Goal: Information Seeking & Learning: Check status

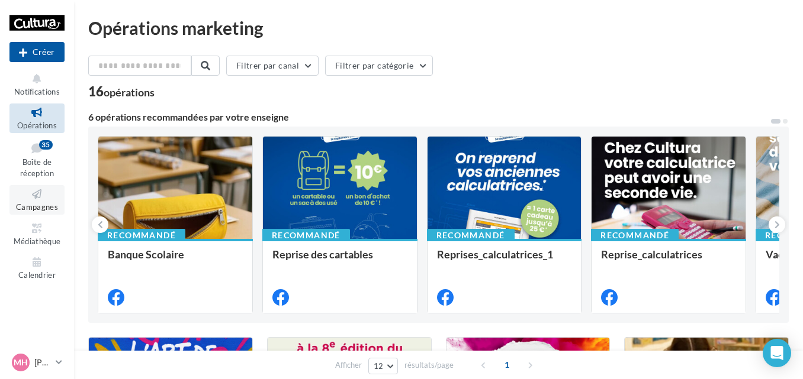
click at [43, 194] on icon at bounding box center [37, 195] width 48 height 14
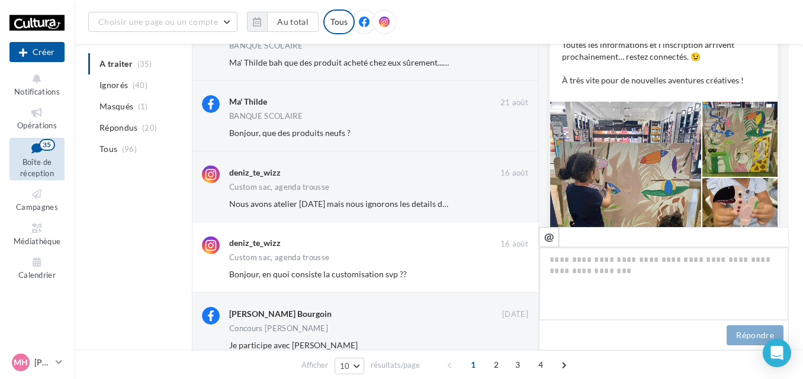
scroll to position [456, 0]
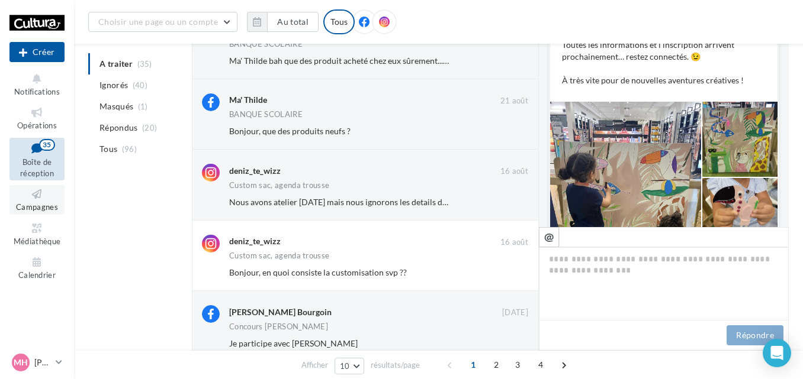
click at [17, 196] on icon at bounding box center [37, 195] width 48 height 14
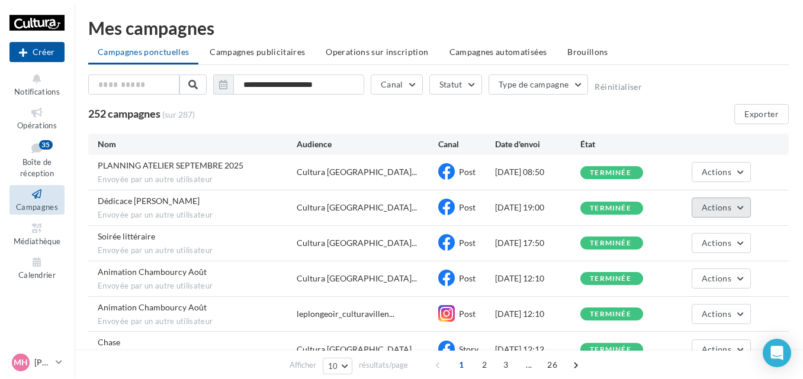
click at [722, 212] on span "Actions" at bounding box center [716, 207] width 30 height 10
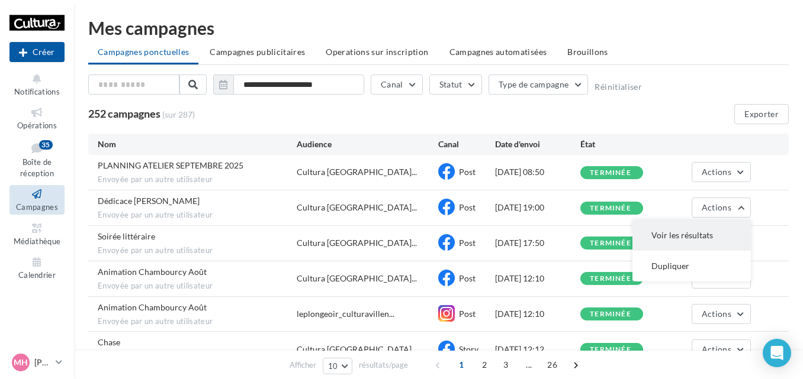
click at [696, 237] on button "Voir les résultats" at bounding box center [691, 235] width 118 height 31
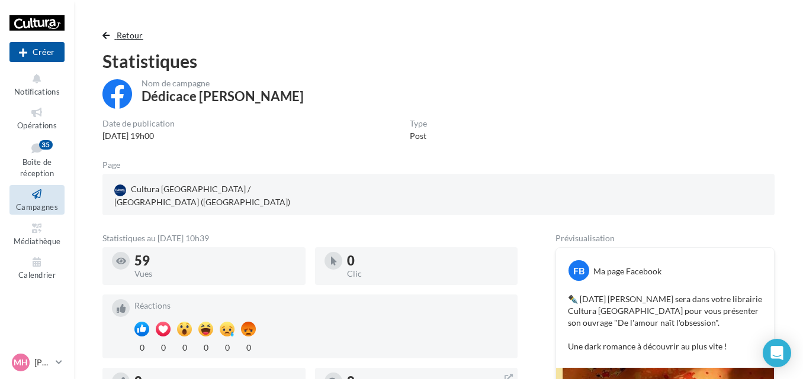
click at [103, 34] on span "button" at bounding box center [105, 35] width 7 height 8
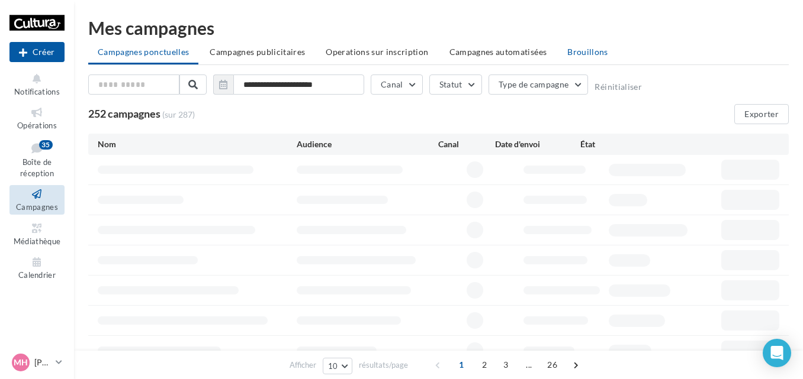
click at [582, 52] on span "Brouillons" at bounding box center [587, 52] width 41 height 10
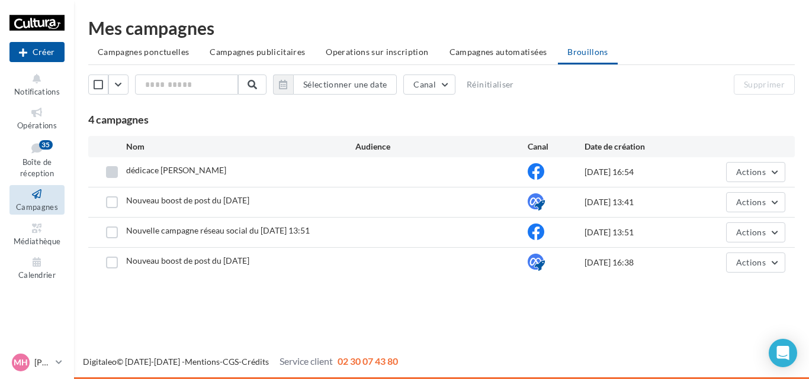
click at [108, 173] on label at bounding box center [112, 172] width 12 height 12
click at [110, 207] on label at bounding box center [112, 203] width 12 height 12
click at [110, 231] on label at bounding box center [112, 233] width 12 height 12
click at [110, 260] on label at bounding box center [112, 263] width 12 height 12
click at [751, 91] on button "Supprimer" at bounding box center [763, 85] width 61 height 20
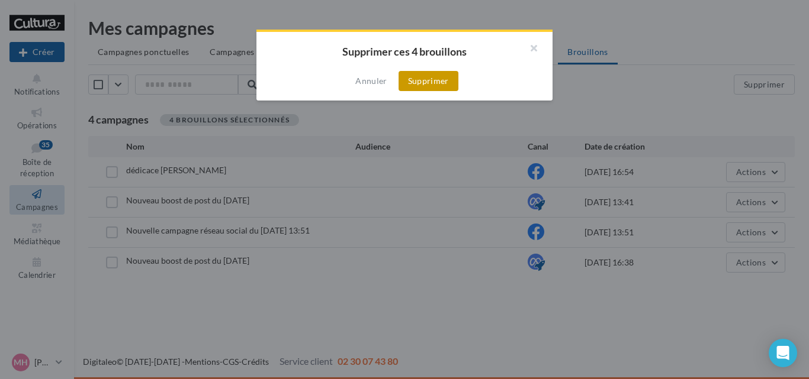
click at [420, 77] on button "Supprimer" at bounding box center [428, 81] width 60 height 20
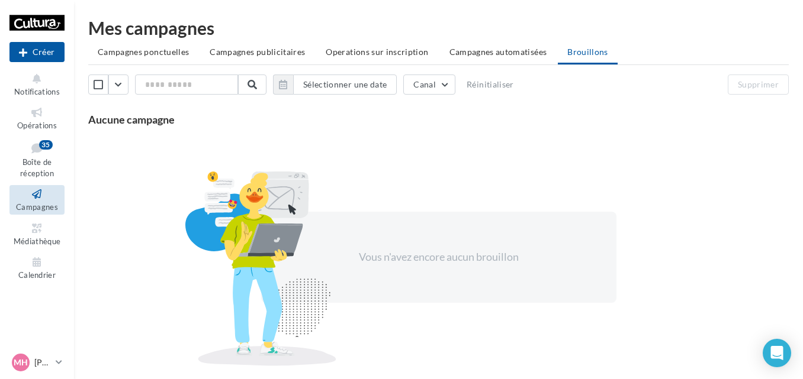
click at [167, 53] on span "Campagnes ponctuelles" at bounding box center [143, 52] width 91 height 10
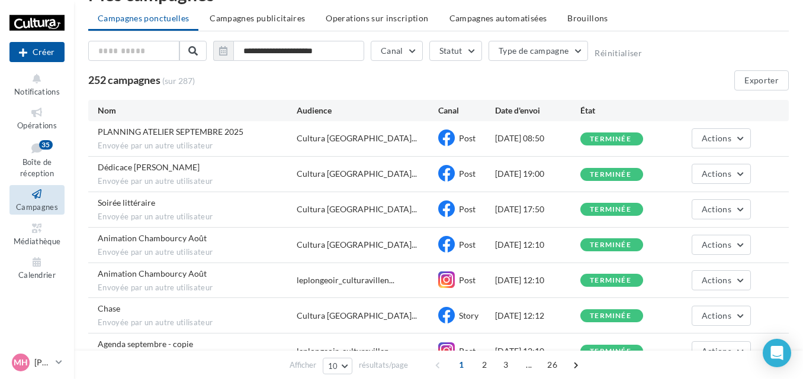
scroll to position [44, 0]
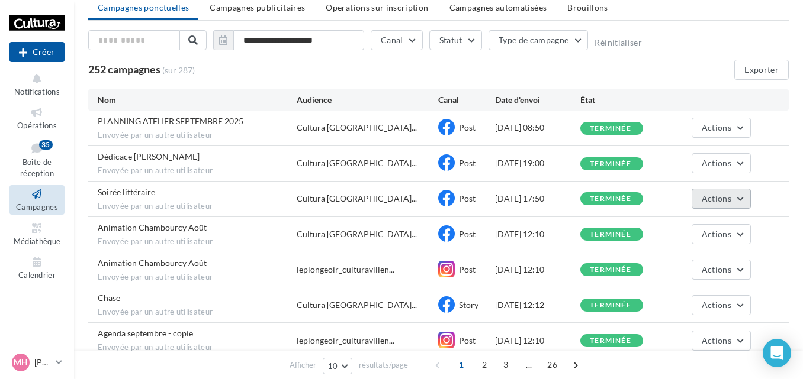
click at [715, 195] on span "Actions" at bounding box center [716, 199] width 30 height 10
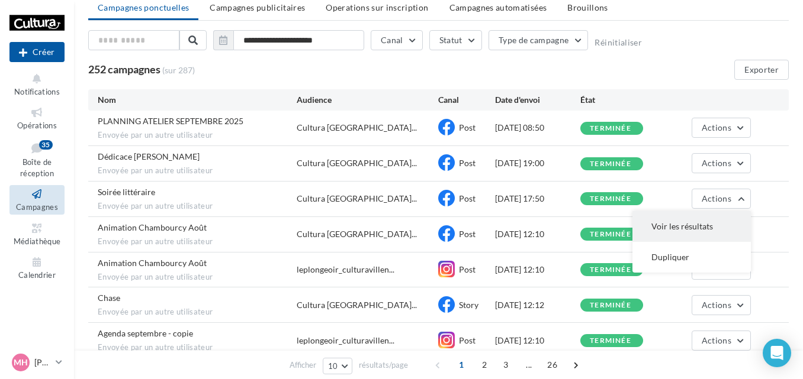
click at [685, 233] on button "Voir les résultats" at bounding box center [691, 226] width 118 height 31
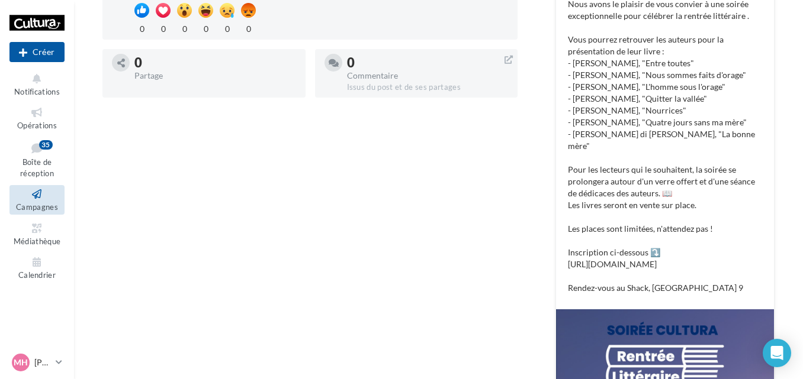
scroll to position [318, 0]
click at [596, 240] on p "Soirée rentrée littéraire au Shack, Paris 📚🖋️ Nous avons le plaisir de vous con…" at bounding box center [665, 135] width 194 height 320
click at [466, 173] on div "Statistiques au 05 septembre 2025 - 10h38 68 Vues 0 Clic Réactions 0 0 0 0 0 0 …" at bounding box center [309, 257] width 415 height 683
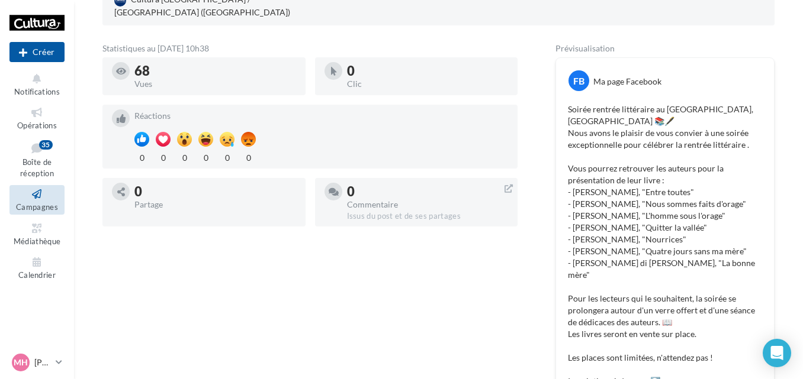
scroll to position [189, 0]
click at [614, 369] on p "Soirée rentrée littéraire au Shack, Paris 📚🖋️ Nous avons le plaisir de vous con…" at bounding box center [665, 264] width 194 height 320
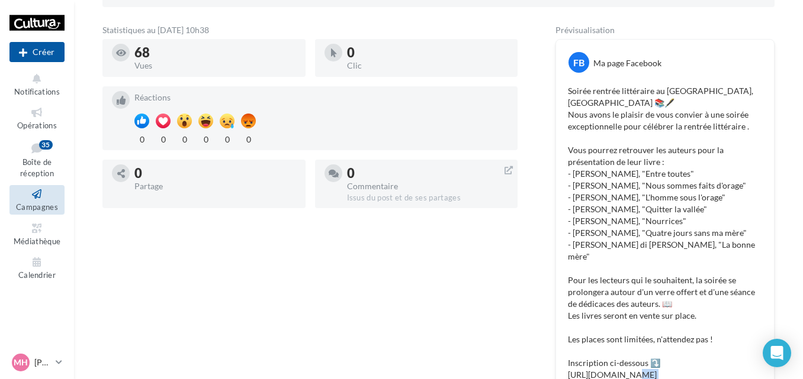
click at [614, 369] on p "Soirée rentrée littéraire au Shack, Paris 📚🖋️ Nous avons le plaisir de vous con…" at bounding box center [665, 245] width 194 height 320
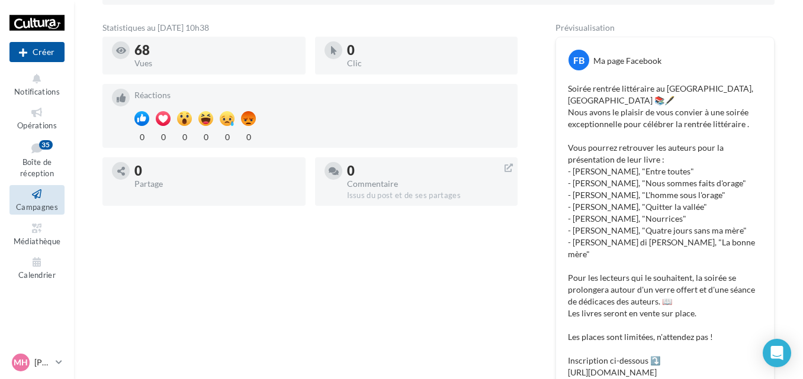
click at [601, 353] on p "Soirée rentrée littéraire au Shack, Paris 📚🖋️ Nous avons le plaisir de vous con…" at bounding box center [665, 243] width 194 height 320
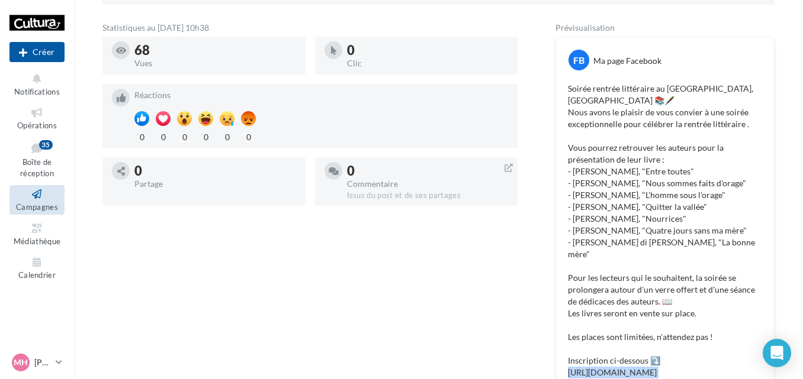
copy p "https://bit.ly/soiréelitt"
